Goal: Information Seeking & Learning: Find specific fact

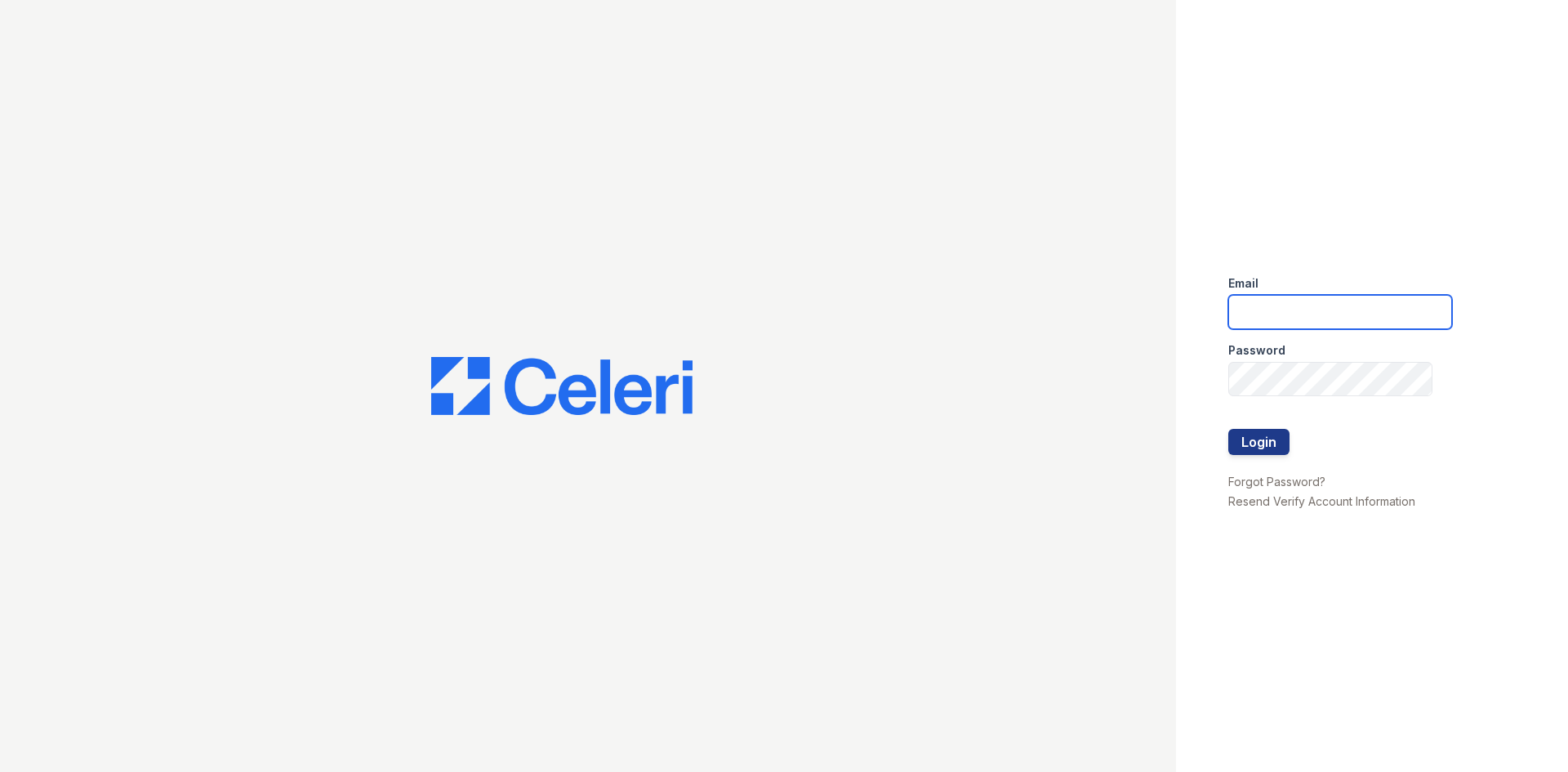
click at [1321, 307] on input "email" at bounding box center [1341, 311] width 224 height 34
type input "thereserve@thewoodruffway.com"
click at [1257, 451] on button "Login" at bounding box center [1259, 441] width 61 height 26
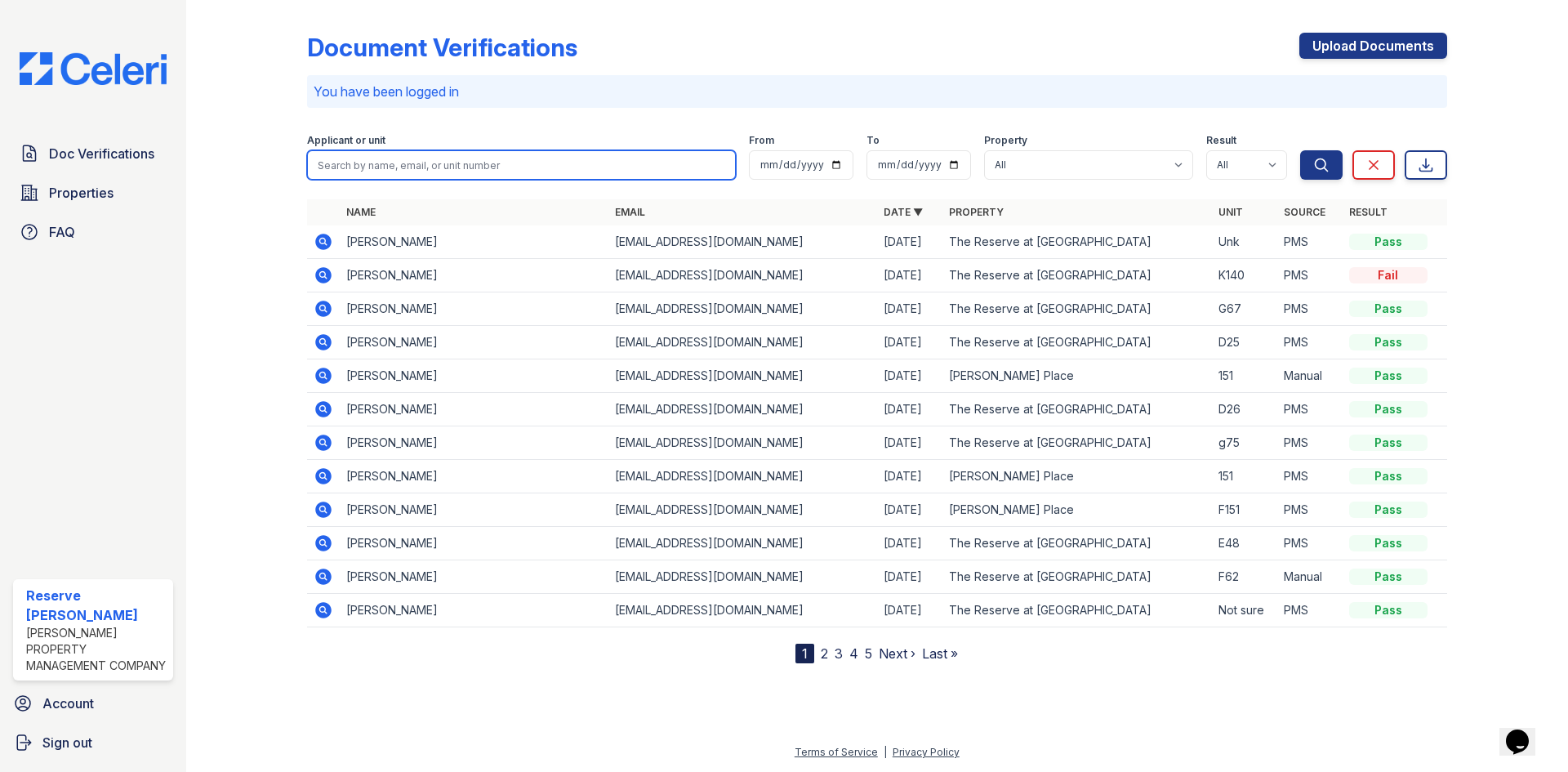
click at [395, 156] on input "search" at bounding box center [521, 165] width 429 height 29
type input "h"
type input "[PERSON_NAME]"
